Goal: Use online tool/utility: Utilize a website feature to perform a specific function

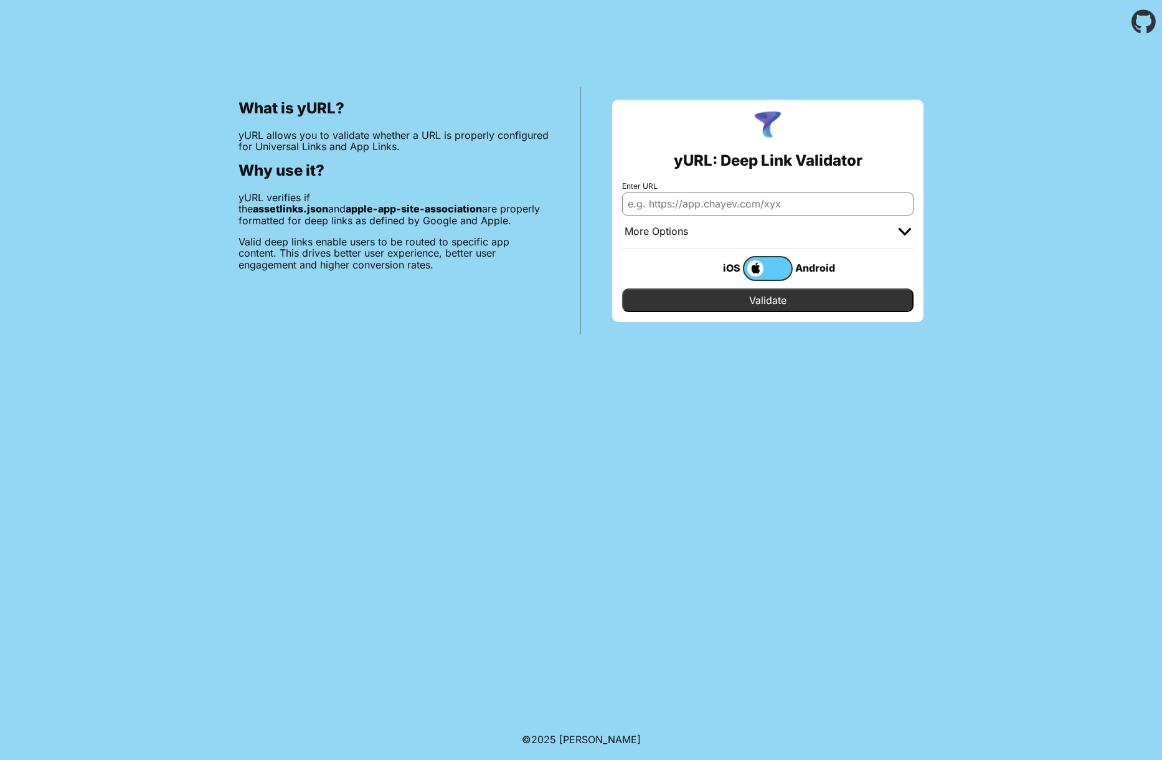
click at [725, 197] on input "Enter URL" at bounding box center [768, 204] width 292 height 22
type input "[DOMAIN_NAME]"
click at [754, 298] on input "Validate" at bounding box center [768, 300] width 292 height 24
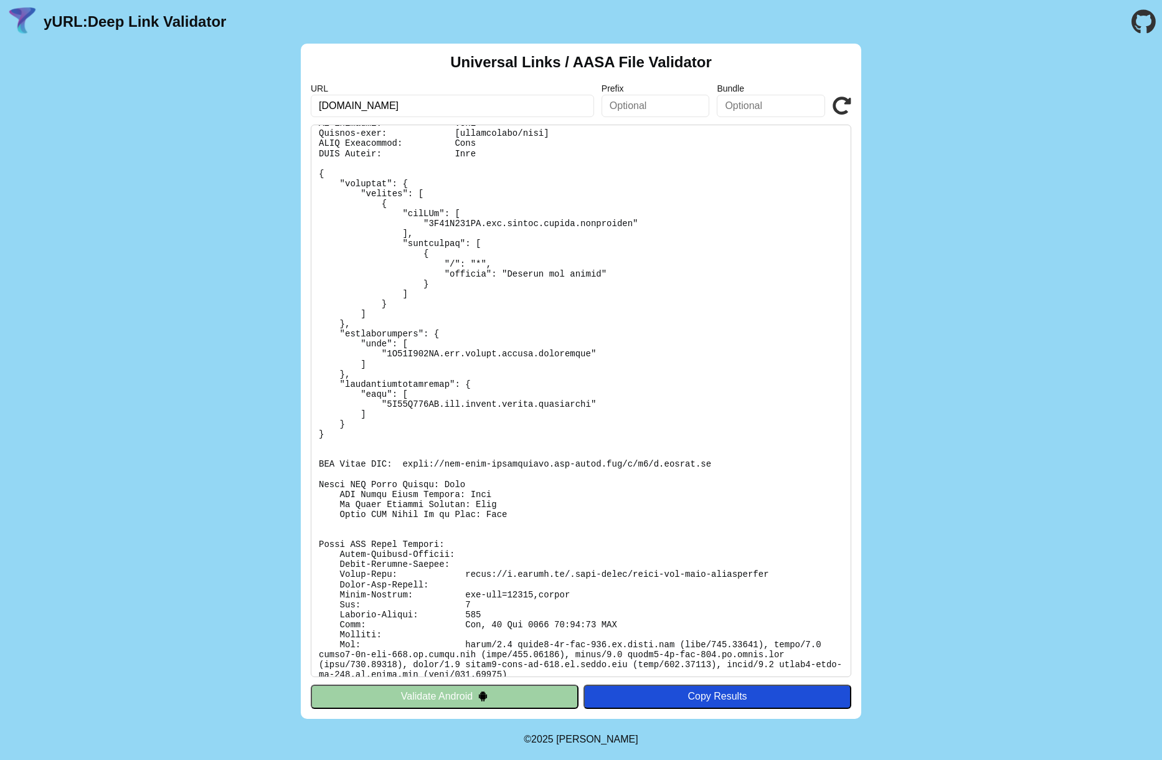
scroll to position [55, 0]
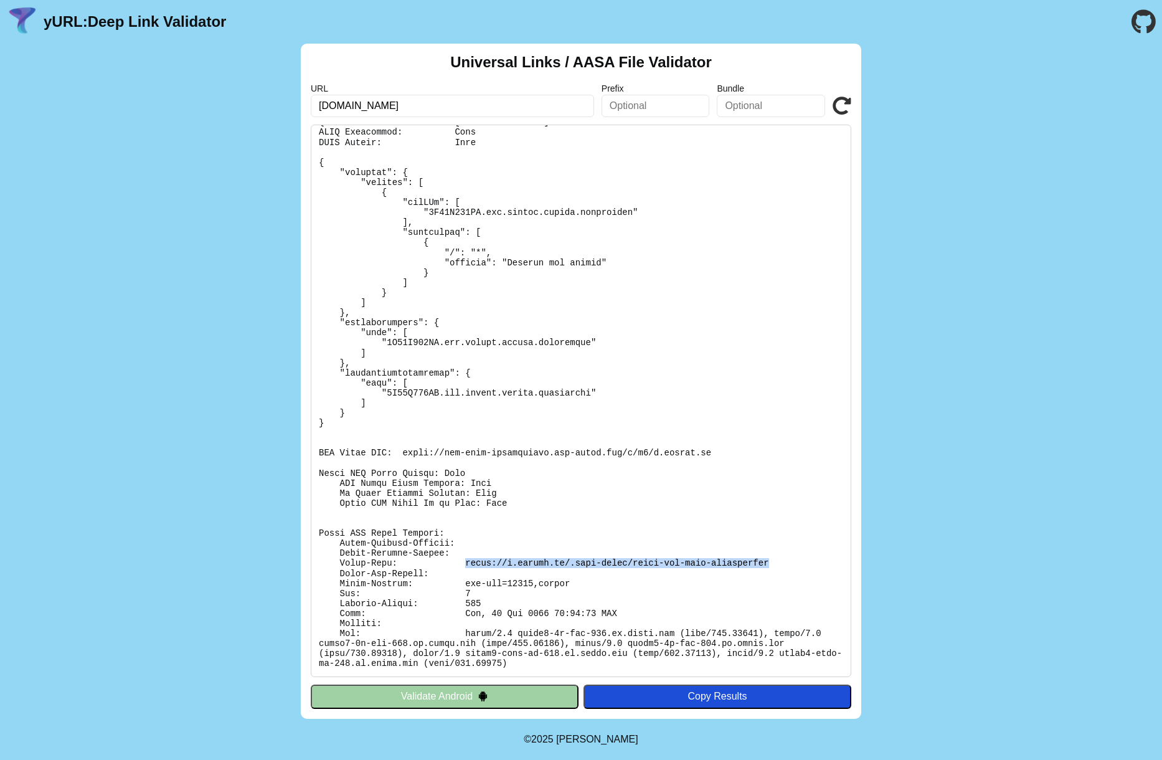
drag, startPoint x: 508, startPoint y: 561, endPoint x: 738, endPoint y: 564, distance: 229.3
click at [738, 564] on pre at bounding box center [581, 401] width 541 height 553
drag, startPoint x: 678, startPoint y: 512, endPoint x: 591, endPoint y: 501, distance: 87.9
click at [676, 512] on pre at bounding box center [581, 401] width 541 height 553
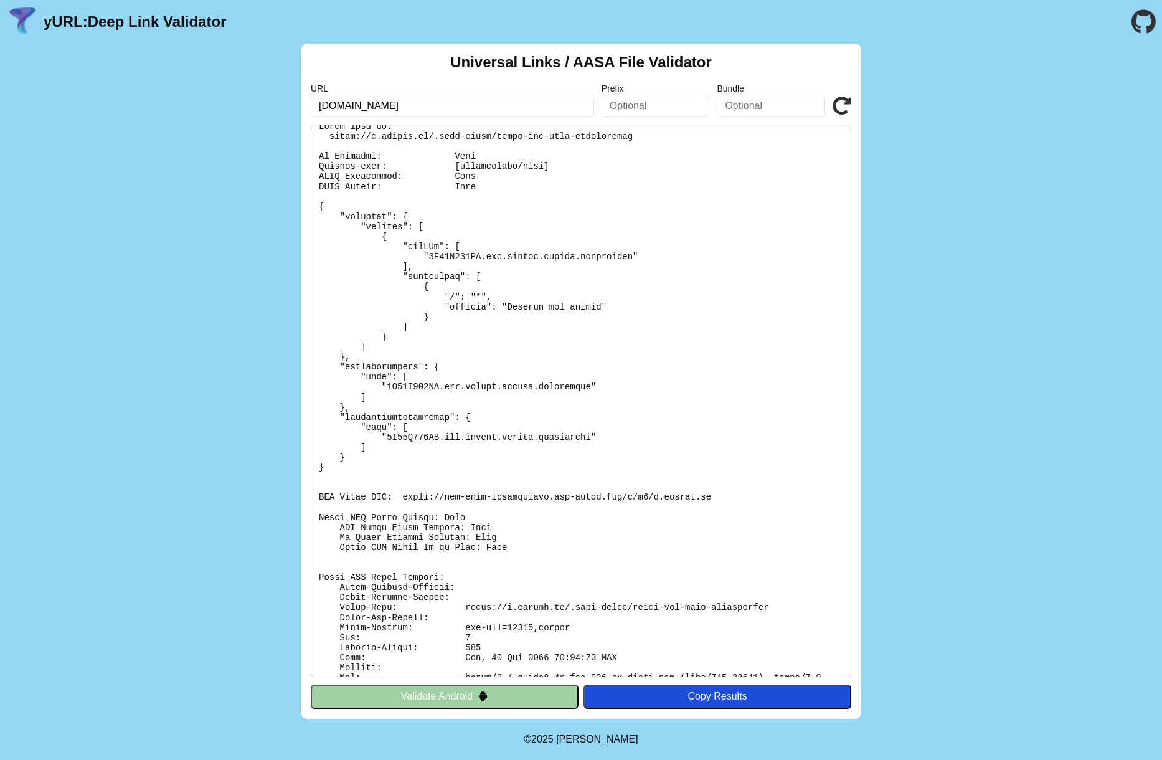
scroll to position [0, 0]
